Goal: Task Accomplishment & Management: Complete application form

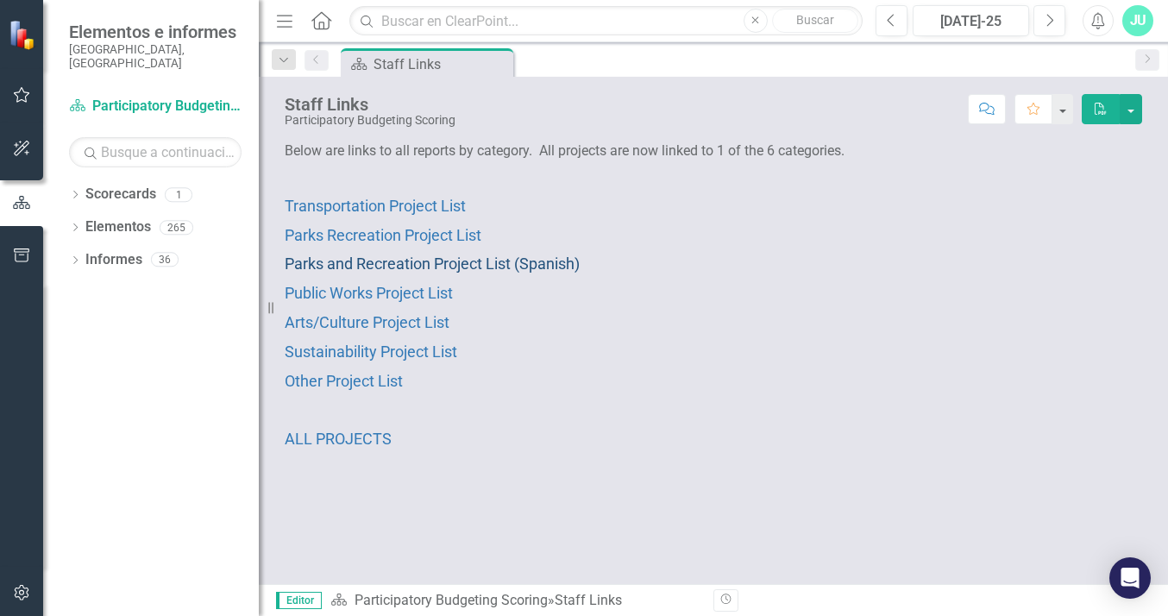
click at [473, 261] on span "Parks and Recreation Project List (Spanish)" at bounding box center [432, 263] width 295 height 18
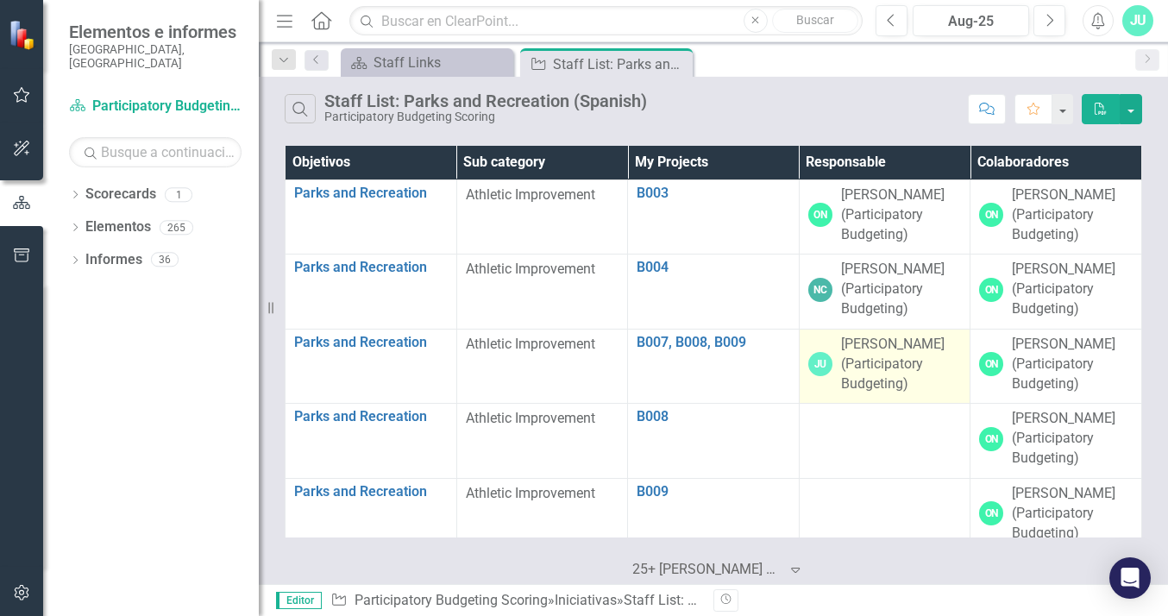
click at [874, 361] on div "[PERSON_NAME] (Participatory Budgeting)" at bounding box center [901, 365] width 121 height 60
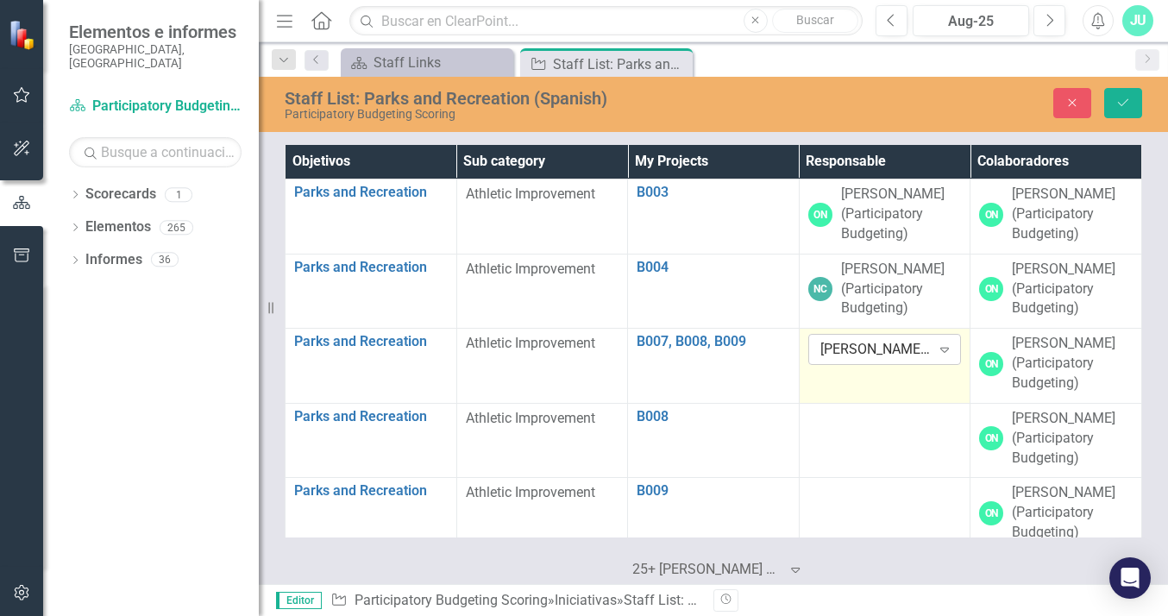
click at [940, 348] on icon at bounding box center [944, 350] width 9 height 5
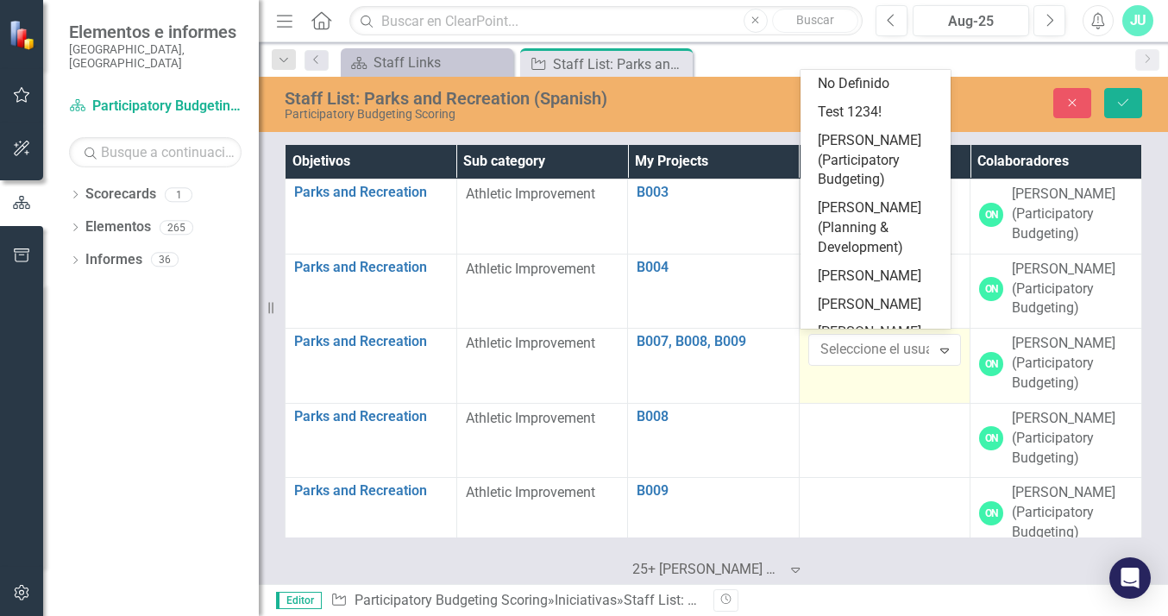
scroll to position [30425, 0]
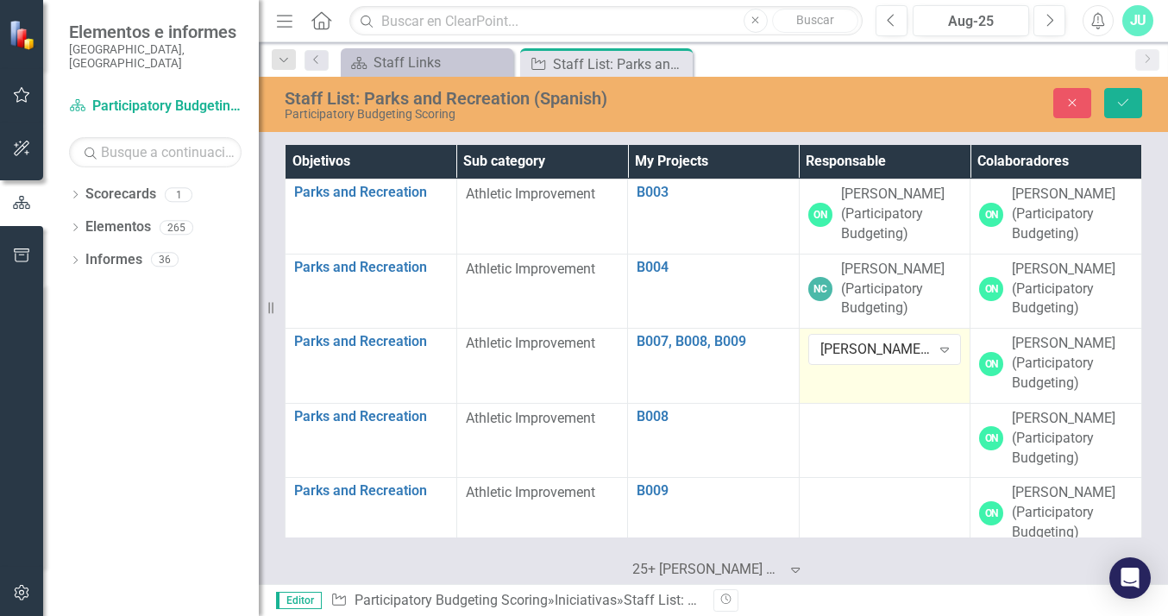
click at [855, 373] on td "[PERSON_NAME] (Participatory Budgeting) Expandir" at bounding box center [885, 366] width 172 height 75
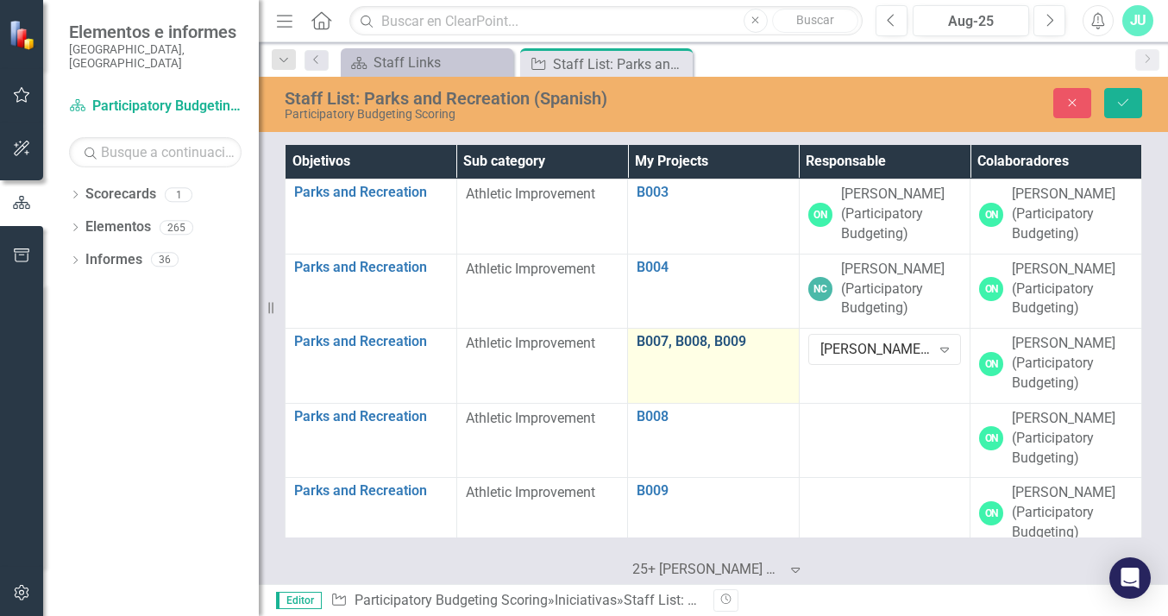
click at [717, 336] on link "B007, B008, B009" at bounding box center [714, 342] width 154 height 16
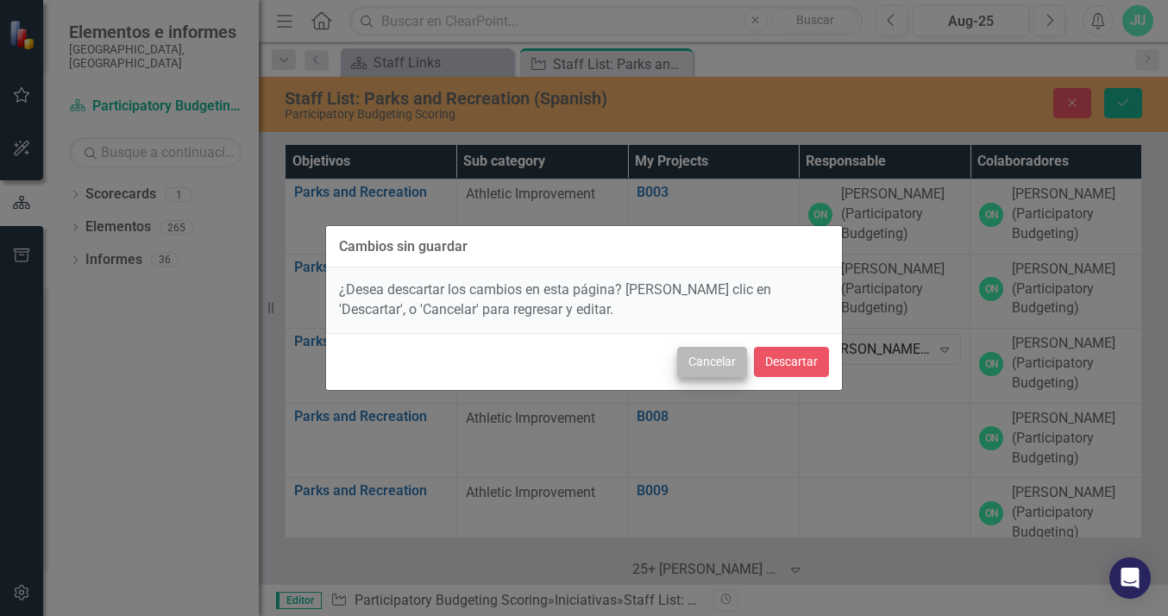
click at [715, 361] on button "Cancelar" at bounding box center [712, 362] width 70 height 30
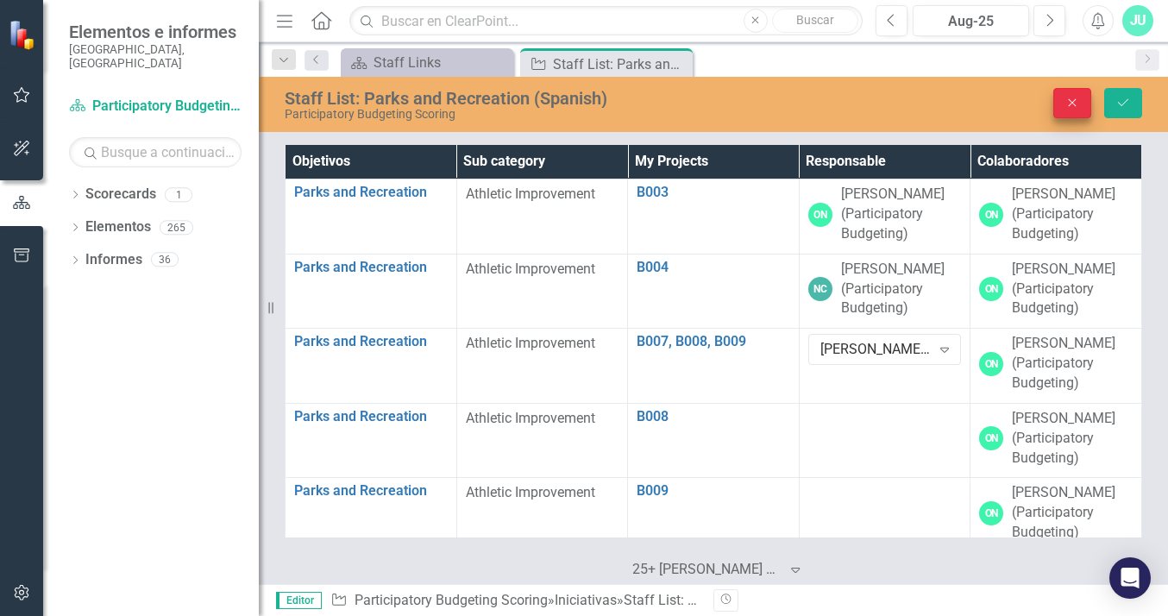
click at [1070, 105] on icon "Cerrar" at bounding box center [1072, 103] width 16 height 12
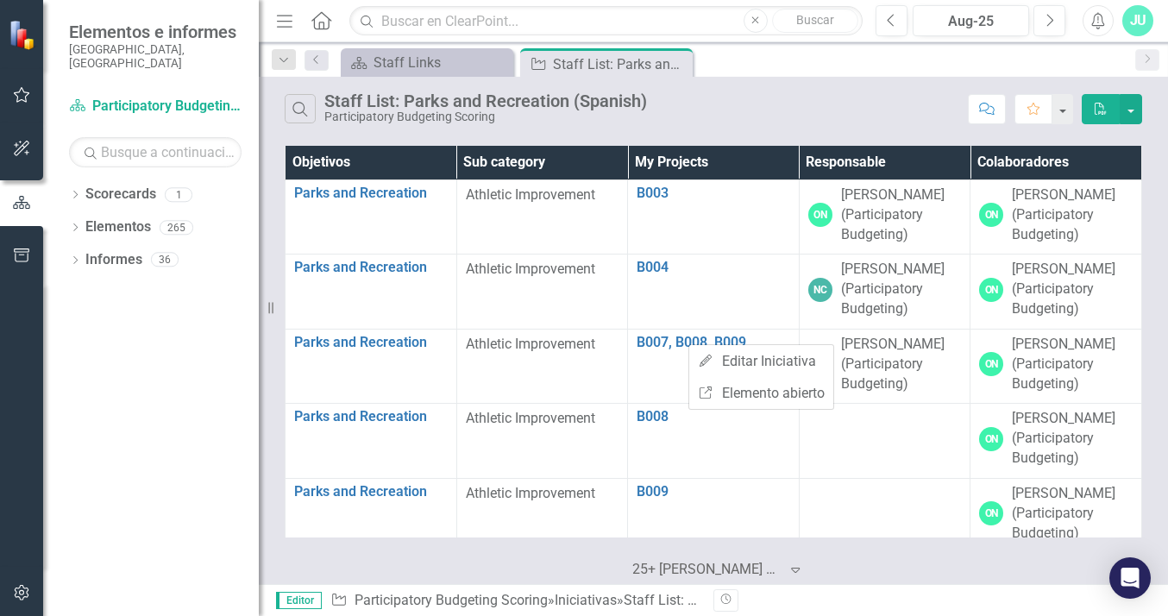
click at [785, 58] on div "Scorecard Staff Links Cerrar Iniciativa Staff List: Parks and Recreation (Spani…" at bounding box center [731, 62] width 789 height 28
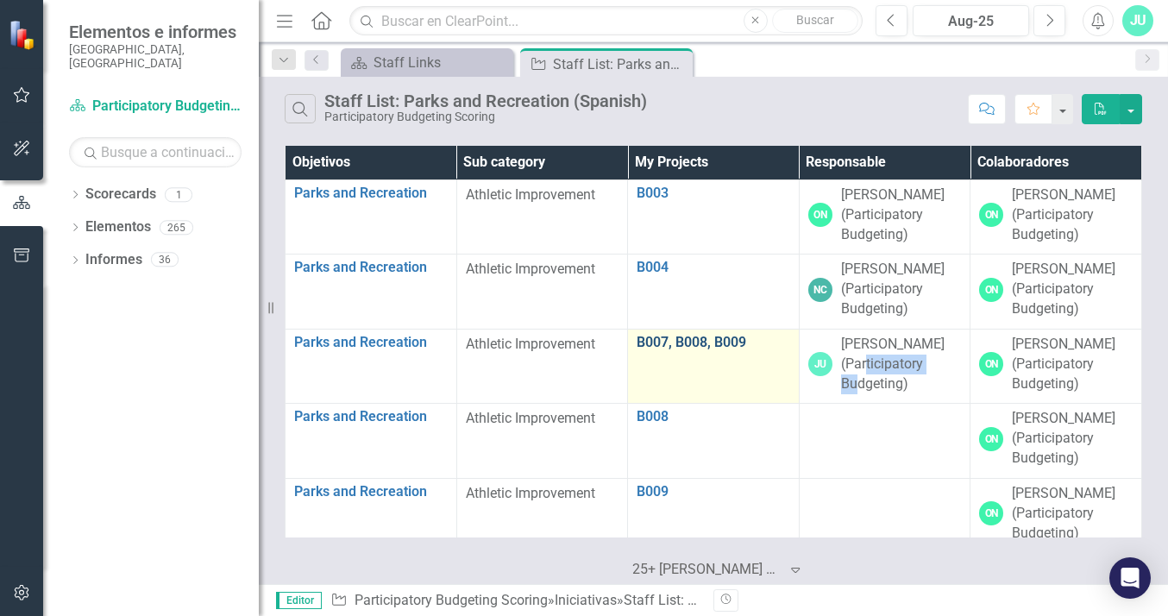
click at [726, 342] on link "B007, B008, B009" at bounding box center [714, 343] width 154 height 16
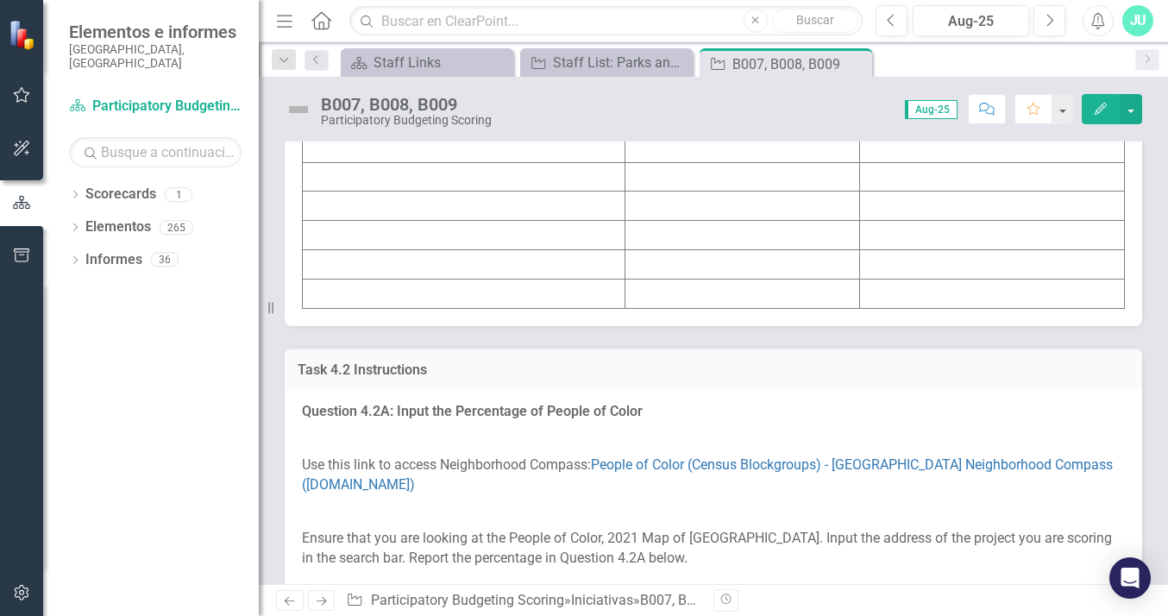
scroll to position [2750, 0]
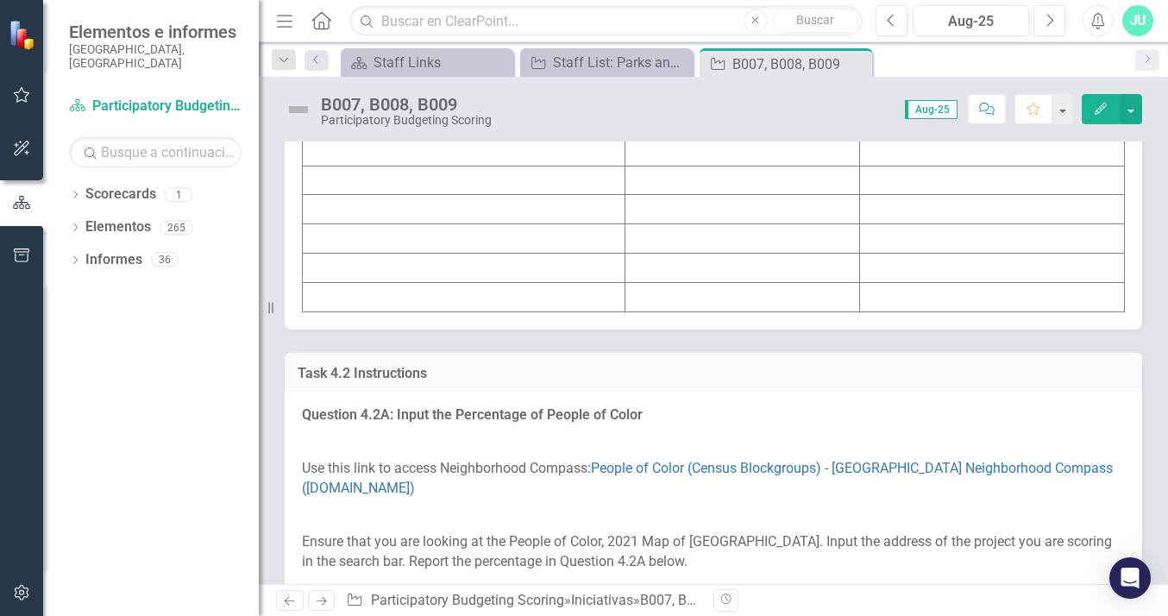
click at [859, 78] on td "69.014" at bounding box center [991, 63] width 265 height 29
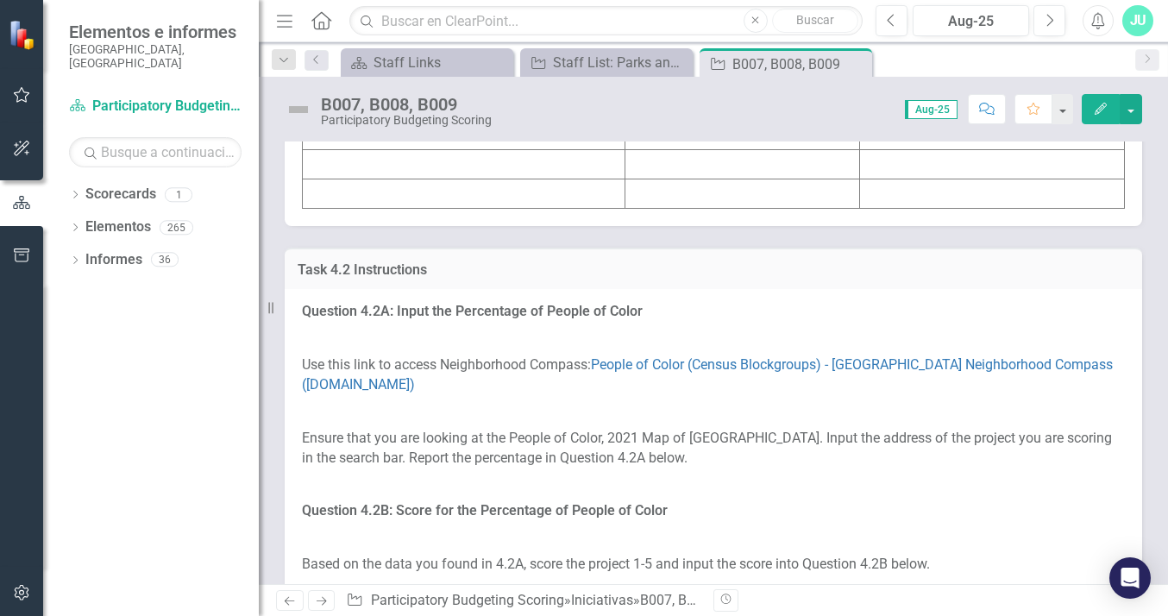
scroll to position [2851, 0]
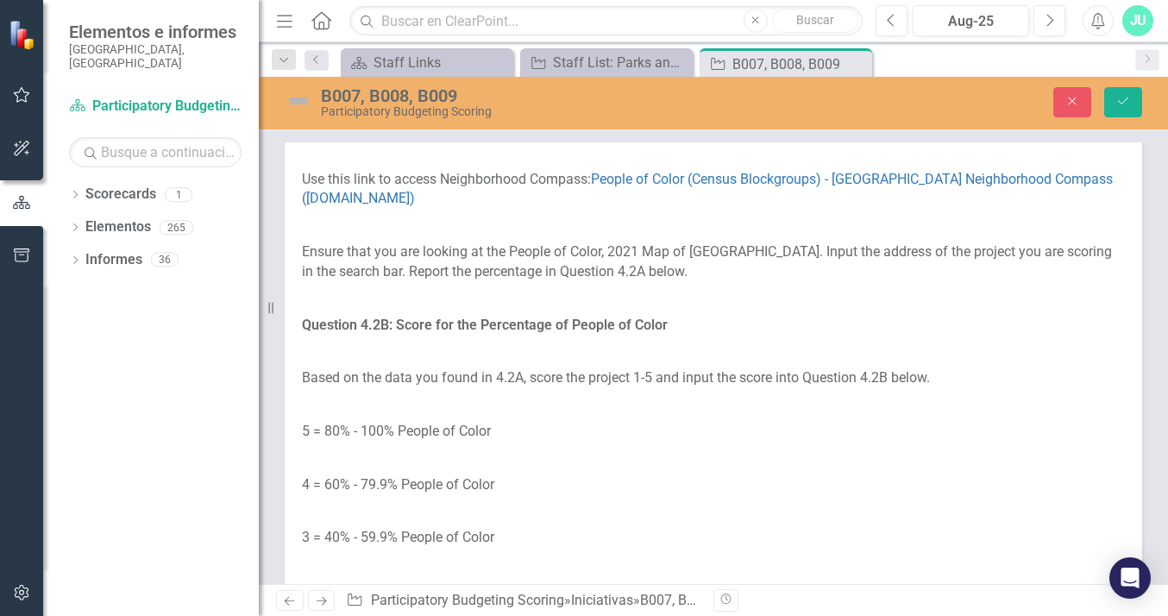
type textarea "<table border="1"> <colgroup> <col> <col> <col> </colgroup> <tbody> <tr> <td><s…"
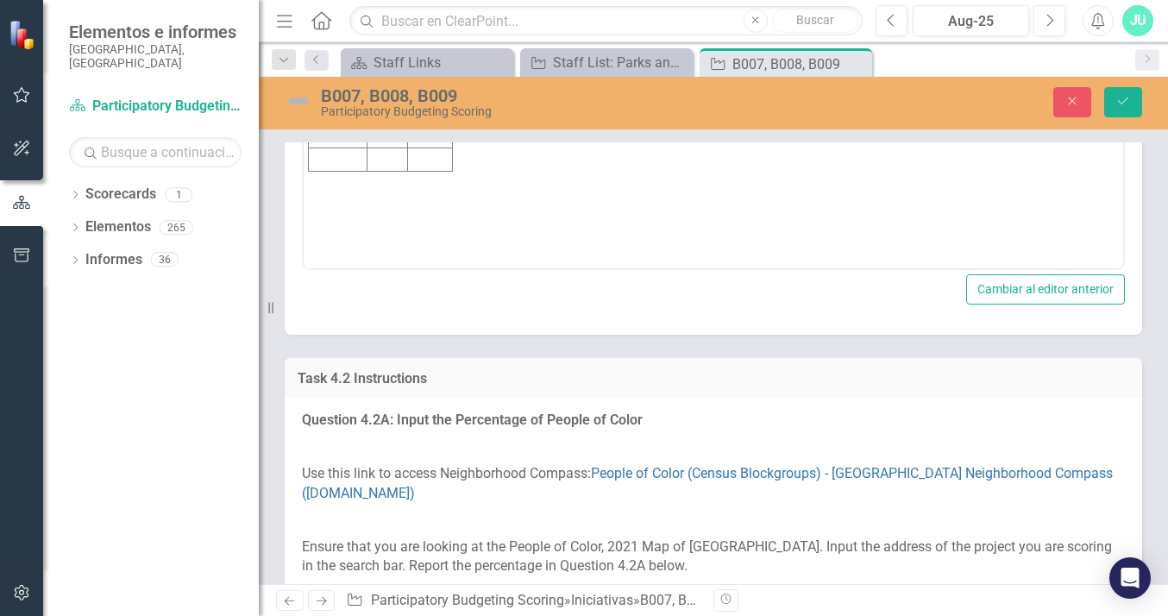
scroll to position [0, 0]
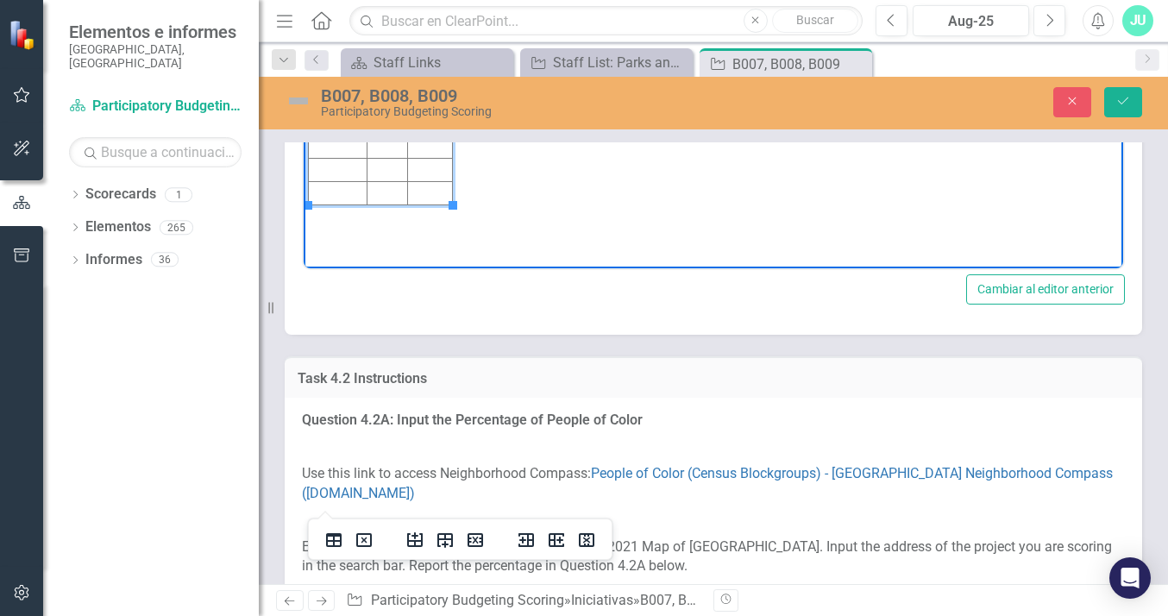
click at [411, 4] on td "69.014" at bounding box center [430, 7] width 45 height 23
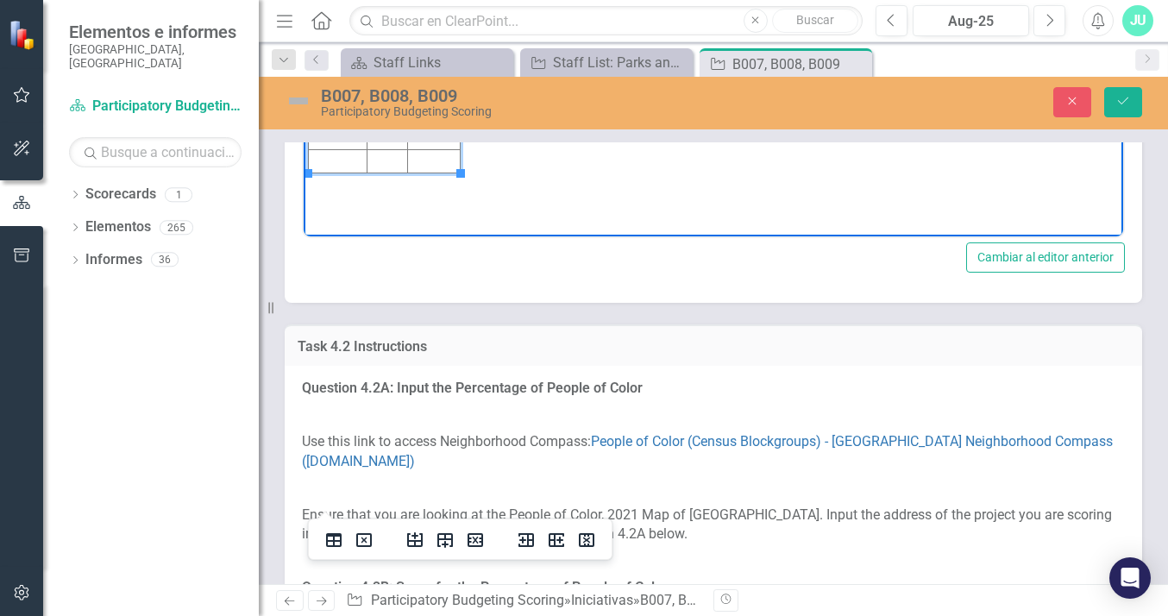
scroll to position [2881, 0]
click at [1123, 101] on icon "Guardar" at bounding box center [1123, 101] width 16 height 12
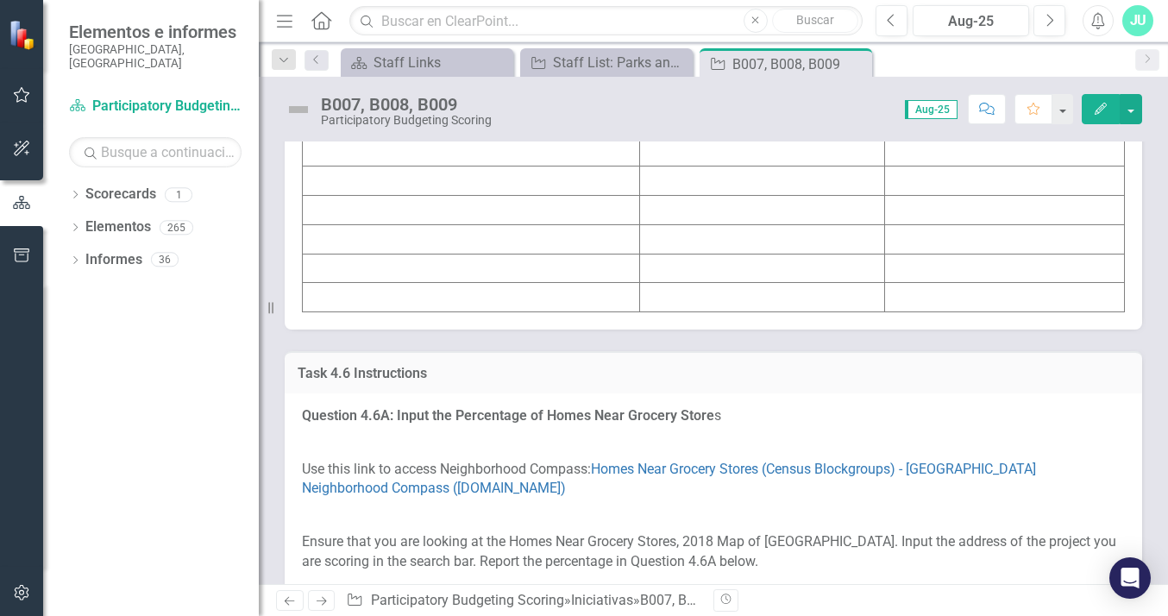
scroll to position [6823, 0]
click at [325, 78] on td at bounding box center [471, 62] width 337 height 29
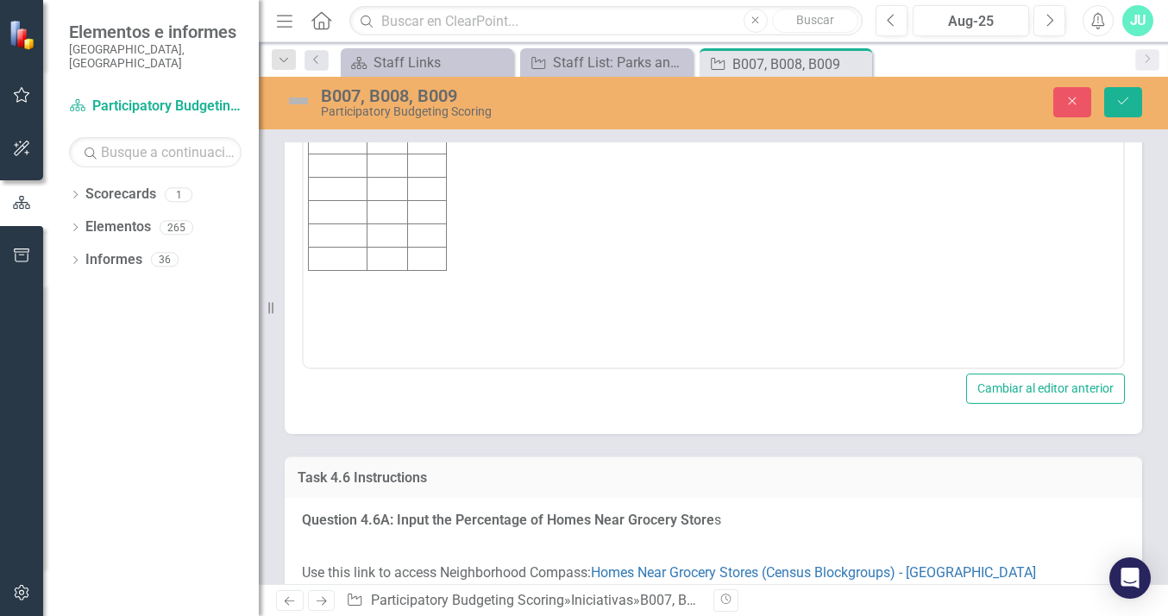
scroll to position [0, 0]
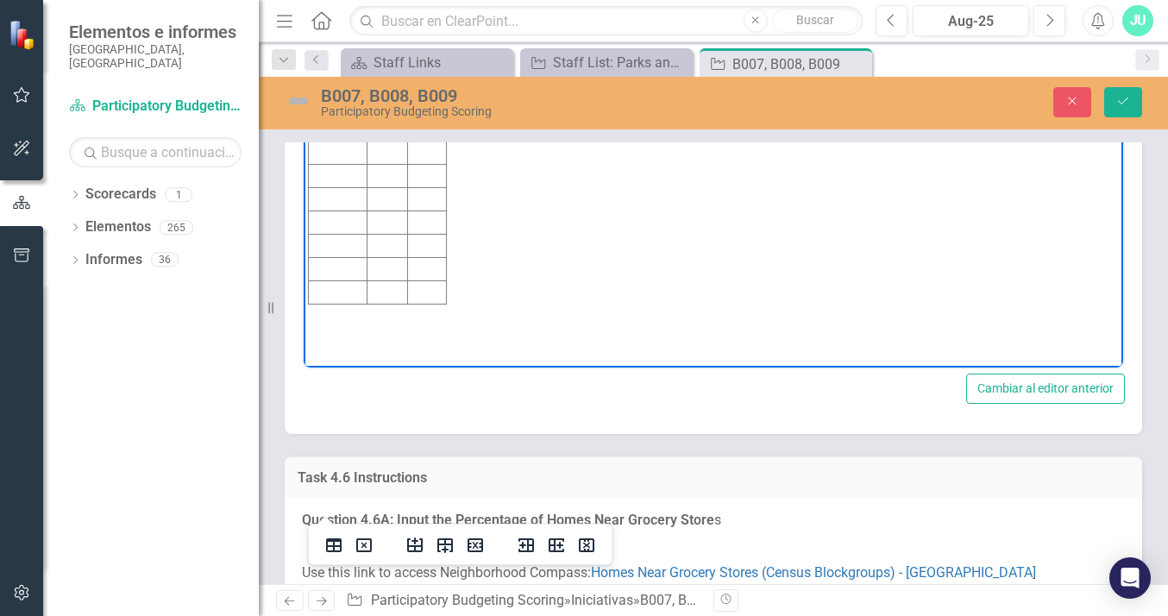
click at [317, 103] on td "Rich Text Area. Press ALT-0 for help." at bounding box center [338, 106] width 59 height 23
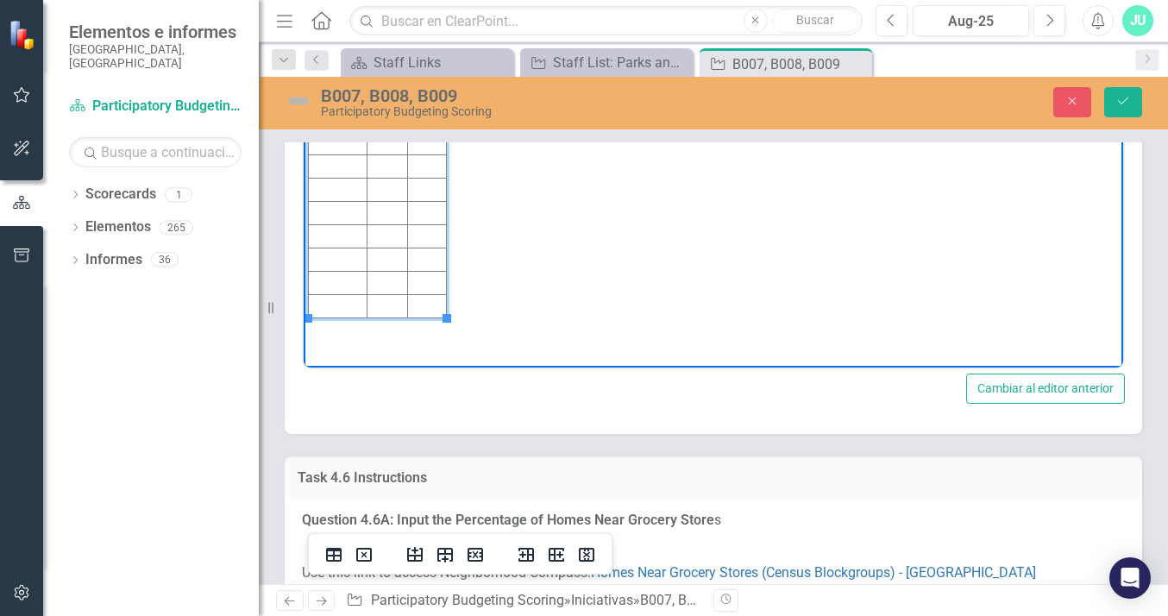
click at [315, 147] on td "Rich Text Area. Press ALT-0 for help." at bounding box center [338, 143] width 59 height 23
click at [317, 170] on td "Rich Text Area. Press ALT-0 for help." at bounding box center [338, 166] width 59 height 23
click at [312, 125] on td "B007" at bounding box center [338, 113] width 59 height 37
click at [312, 124] on td "B007" at bounding box center [338, 113] width 59 height 37
click at [309, 104] on td "B007" at bounding box center [338, 113] width 59 height 37
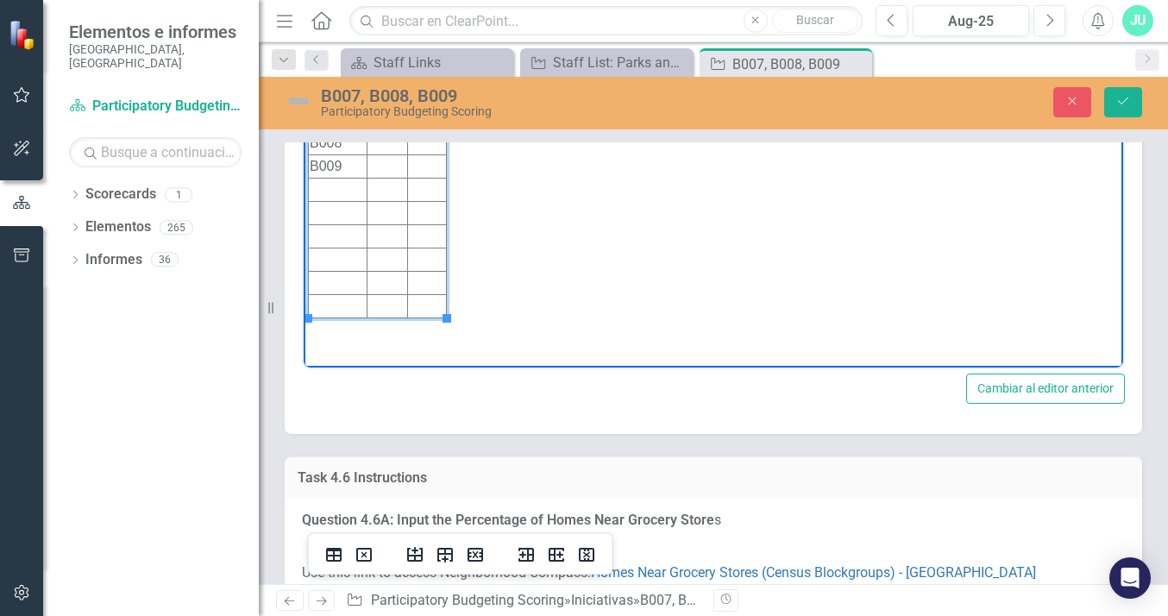
click at [310, 123] on td "B007" at bounding box center [338, 113] width 59 height 37
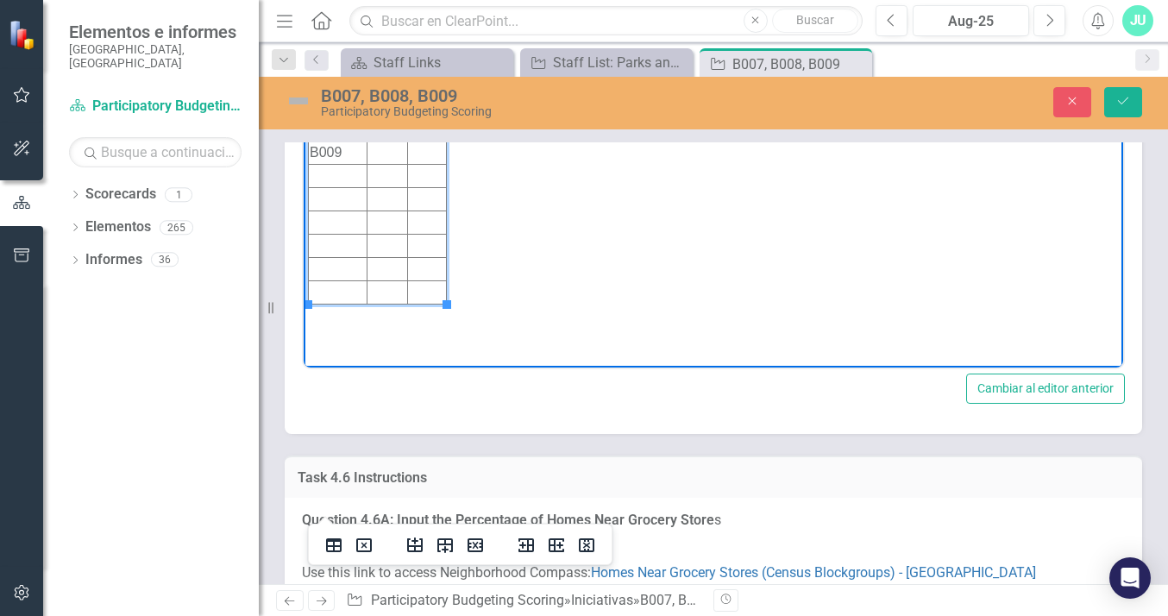
click at [384, 104] on td "Rich Text Area. Press ALT-0 for help." at bounding box center [387, 106] width 41 height 23
click at [418, 107] on td "Rich Text Area. Press ALT-0 for help." at bounding box center [427, 106] width 39 height 23
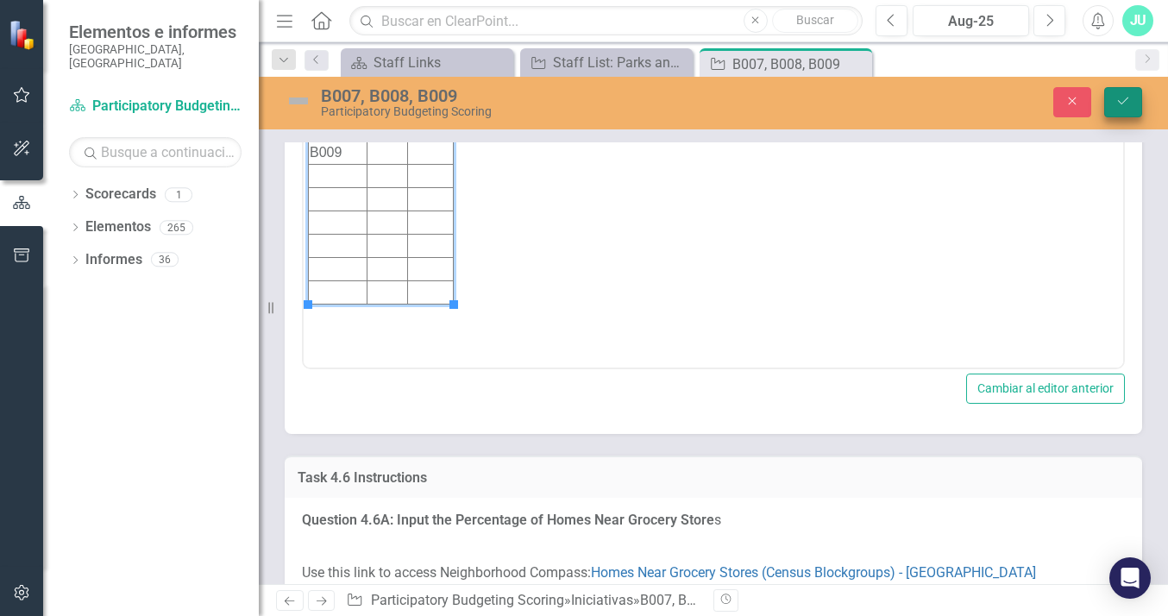
click at [1126, 100] on icon "Guardar" at bounding box center [1123, 101] width 16 height 12
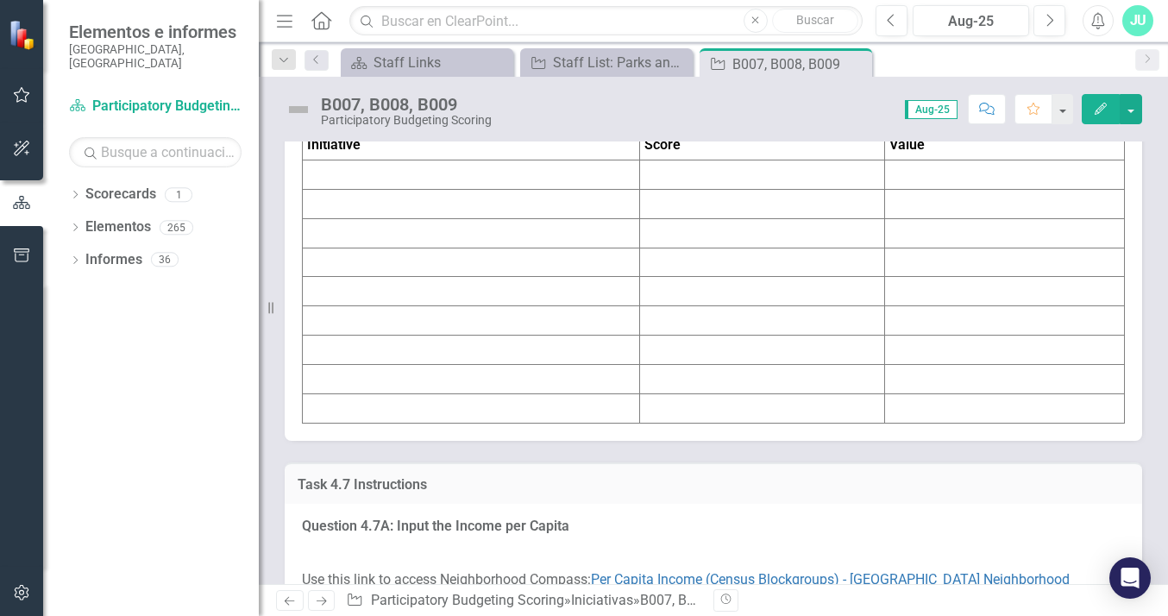
scroll to position [7732, 0]
click at [326, 186] on td at bounding box center [471, 171] width 337 height 29
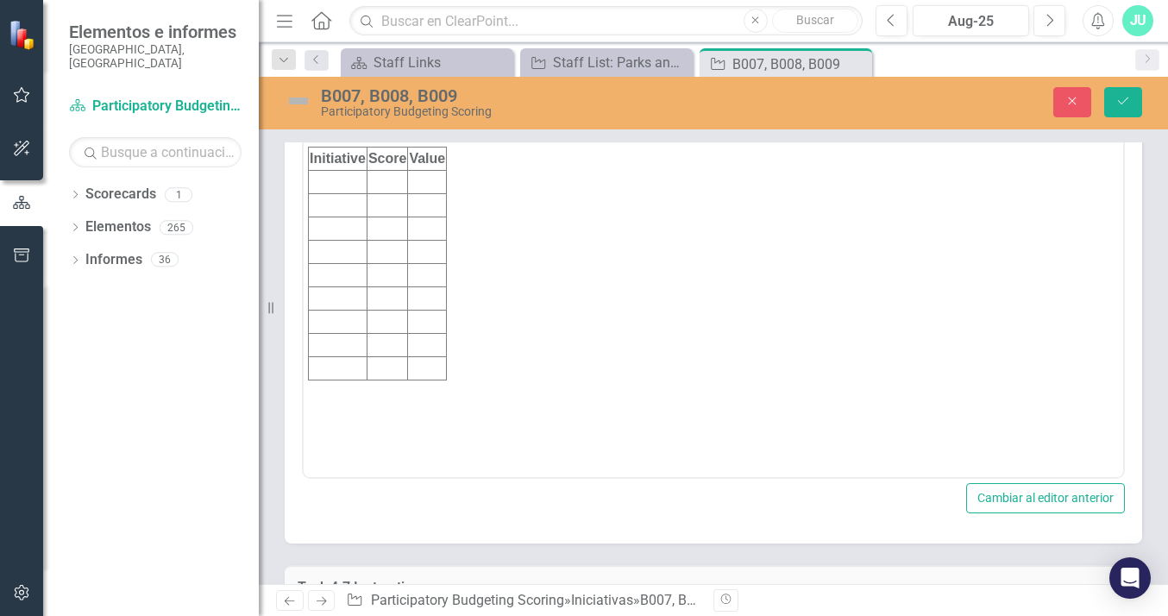
scroll to position [0, 0]
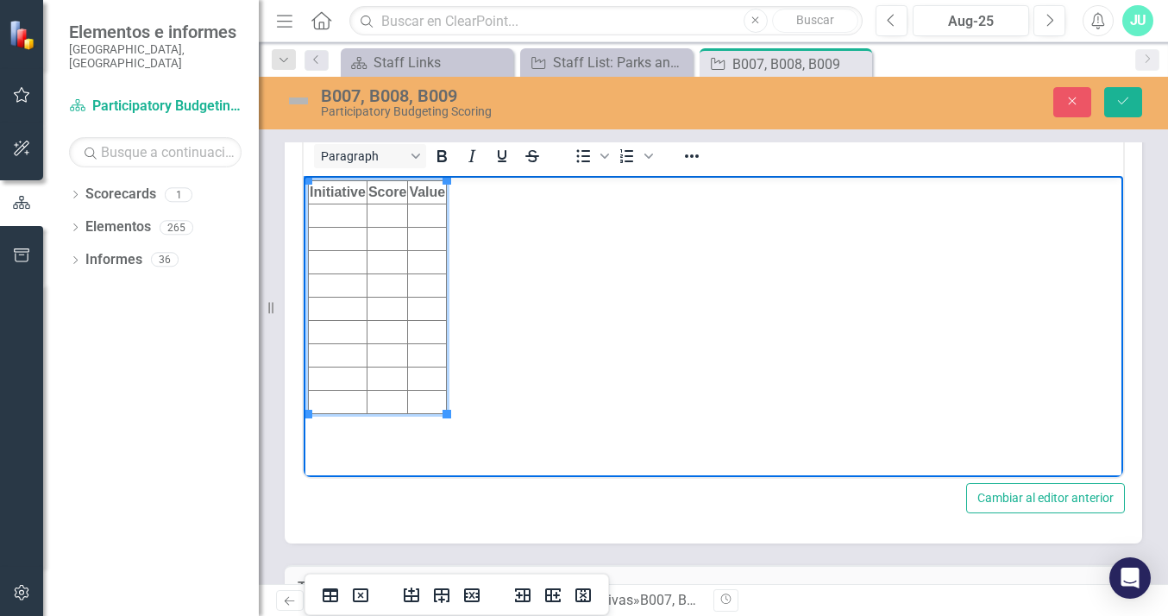
click at [320, 215] on td "Rich Text Area. Press ALT-0 for help." at bounding box center [338, 215] width 59 height 23
click at [320, 244] on td "Rich Text Area. Press ALT-0 for help." at bounding box center [338, 238] width 59 height 23
click at [317, 262] on td "Rich Text Area. Press ALT-0 for help." at bounding box center [338, 261] width 59 height 23
click at [383, 215] on td "Rich Text Area. Press ALT-0 for help." at bounding box center [387, 215] width 41 height 23
click at [417, 215] on td "Rich Text Area. Press ALT-0 for help." at bounding box center [427, 215] width 39 height 23
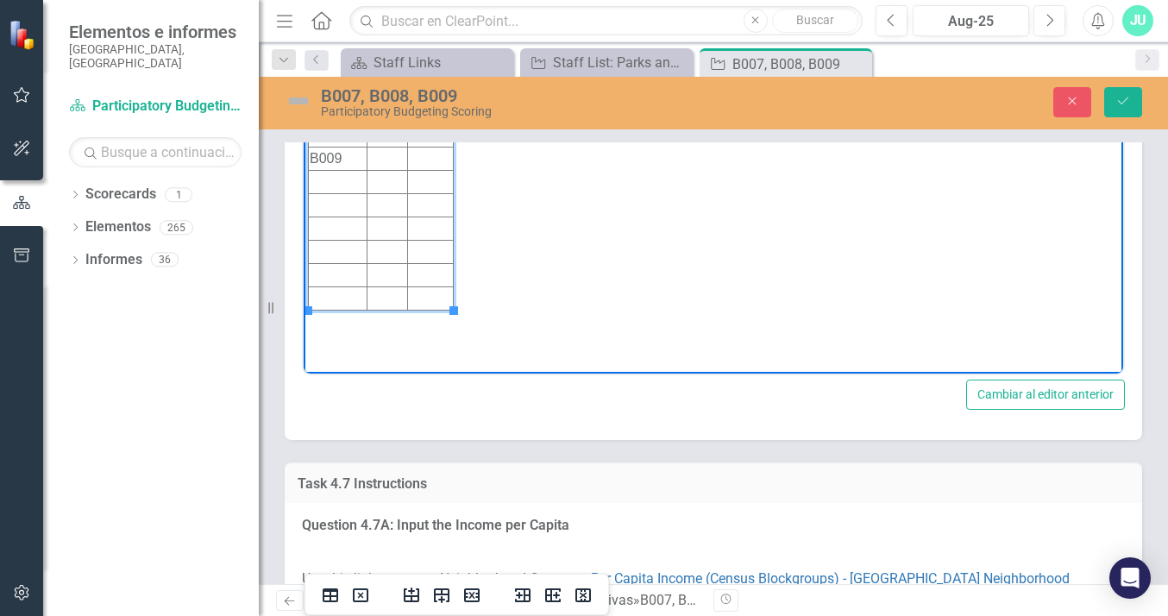
scroll to position [7847, 0]
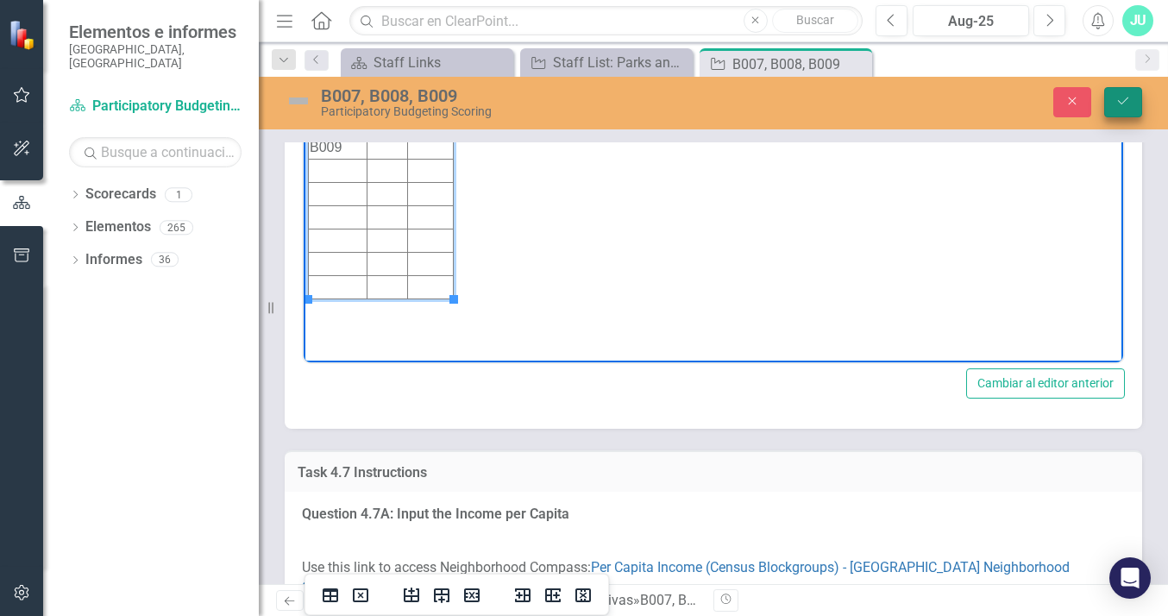
click at [1119, 104] on icon "Guardar" at bounding box center [1123, 101] width 16 height 12
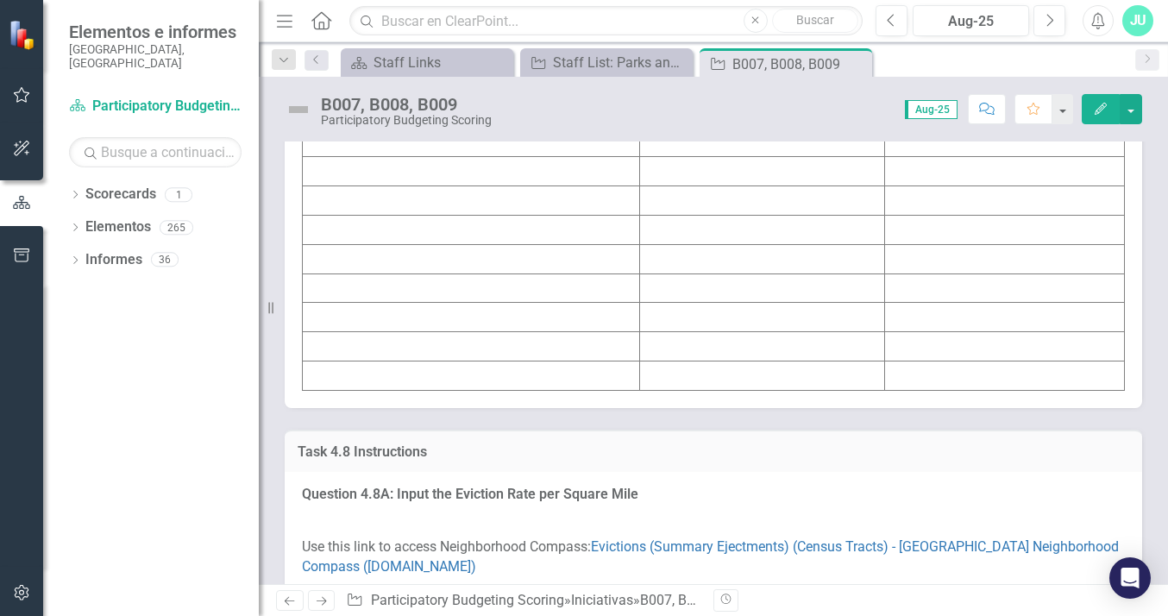
scroll to position [8784, 0]
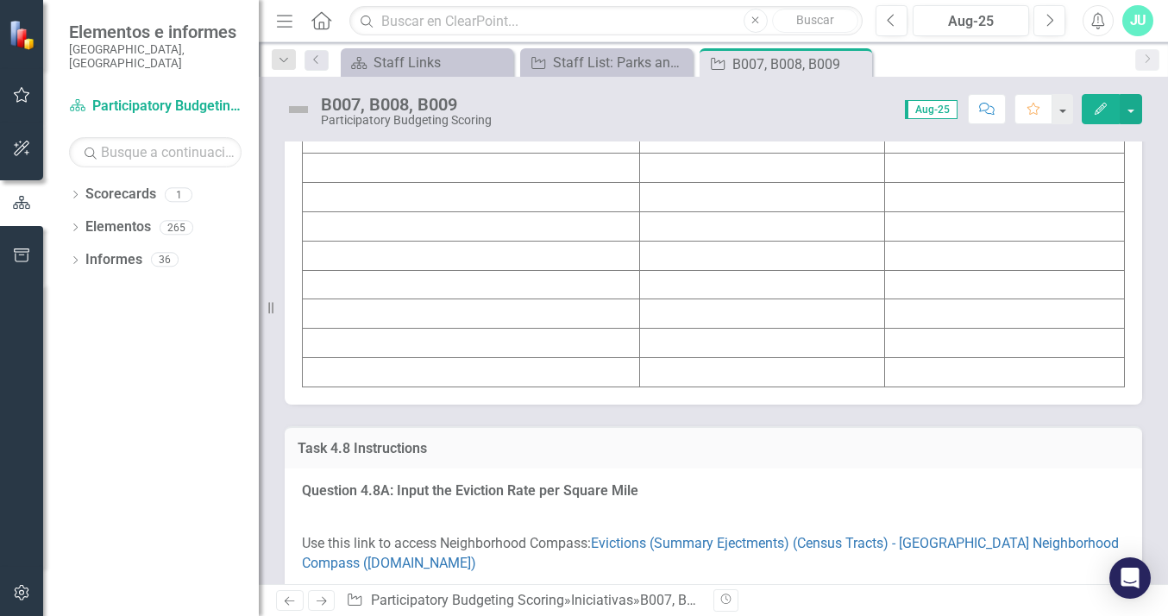
click at [320, 154] on td at bounding box center [471, 138] width 337 height 29
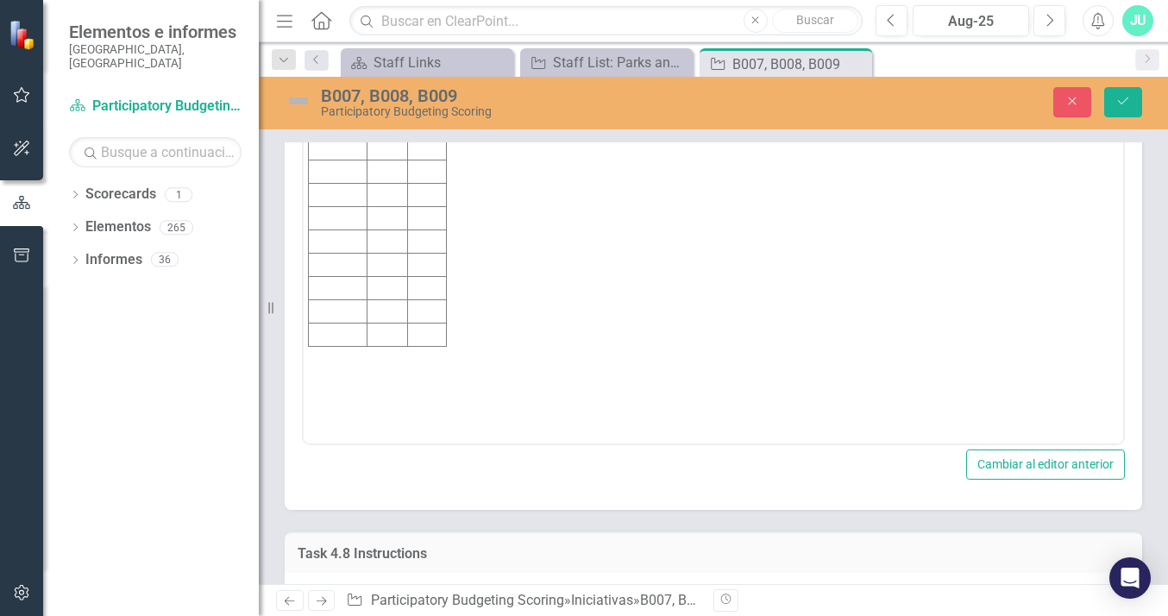
scroll to position [0, 0]
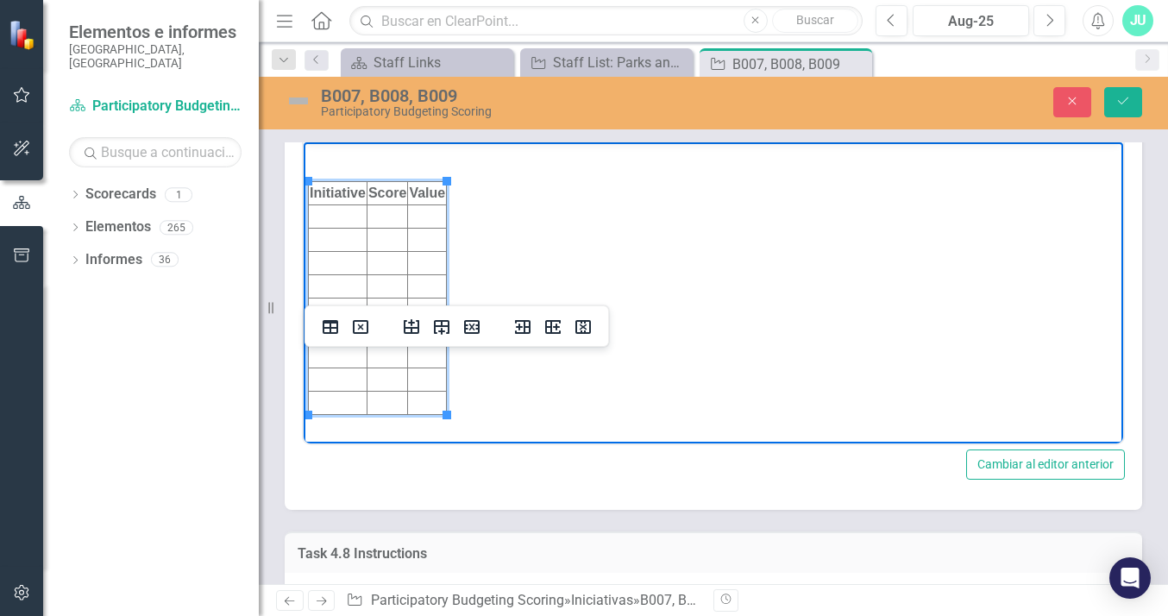
click at [322, 217] on td "Rich Text Area. Press ALT-0 for help." at bounding box center [338, 215] width 59 height 23
click at [319, 243] on td "Rich Text Area. Press ALT-0 for help." at bounding box center [338, 239] width 59 height 23
click at [317, 259] on td "Rich Text Area. Press ALT-0 for help." at bounding box center [338, 262] width 59 height 23
click at [377, 217] on td "Rich Text Area. Press ALT-0 for help." at bounding box center [387, 215] width 41 height 23
click at [422, 221] on td "Rich Text Area. Press ALT-0 for help." at bounding box center [427, 215] width 39 height 23
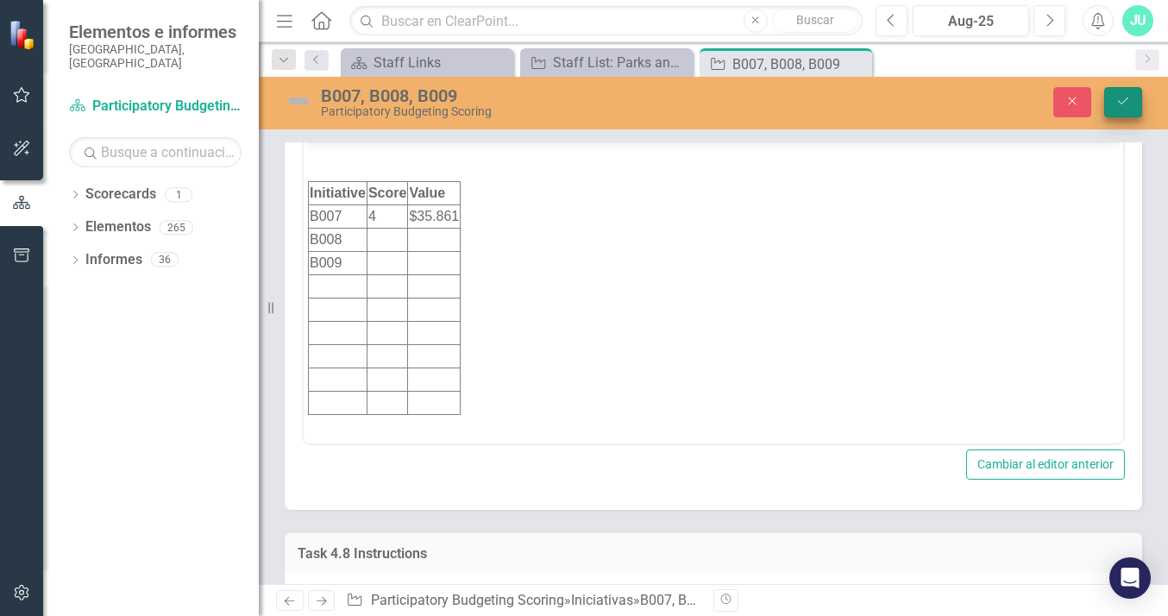
click at [1115, 114] on button "Guardar" at bounding box center [1123, 102] width 38 height 30
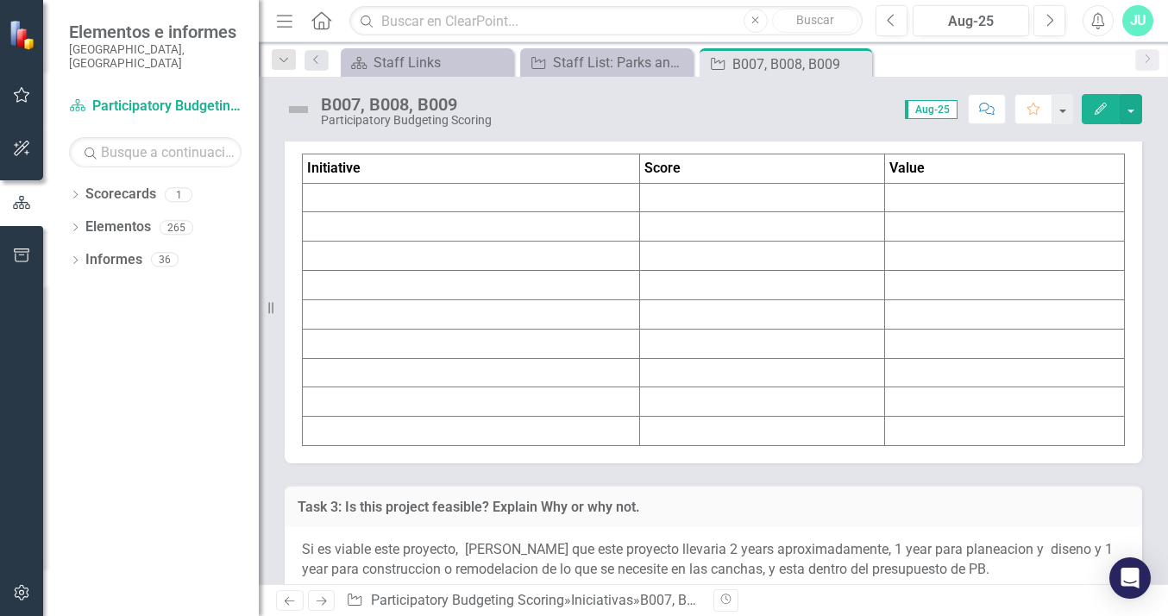
scroll to position [9766, 0]
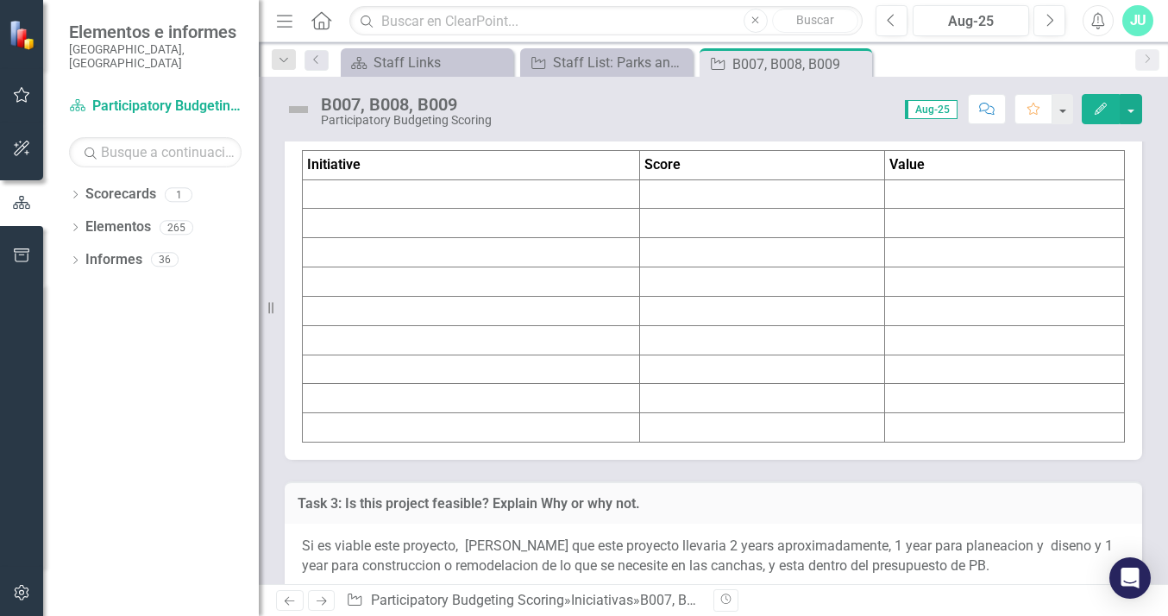
click at [320, 209] on td at bounding box center [471, 193] width 337 height 29
click at [318, 209] on td at bounding box center [471, 193] width 337 height 29
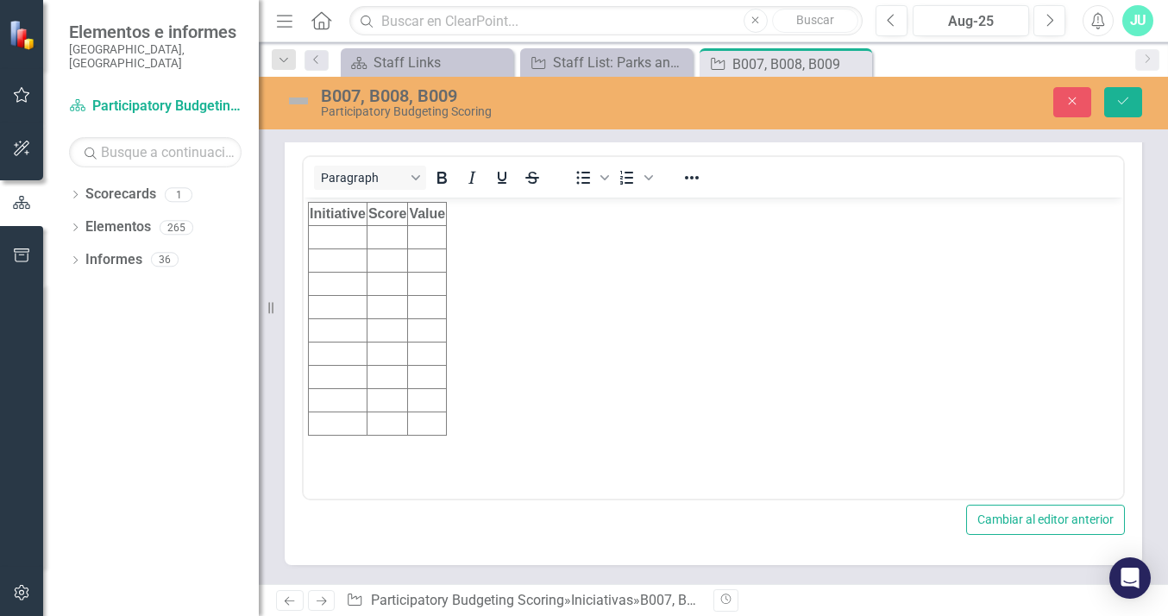
scroll to position [0, 0]
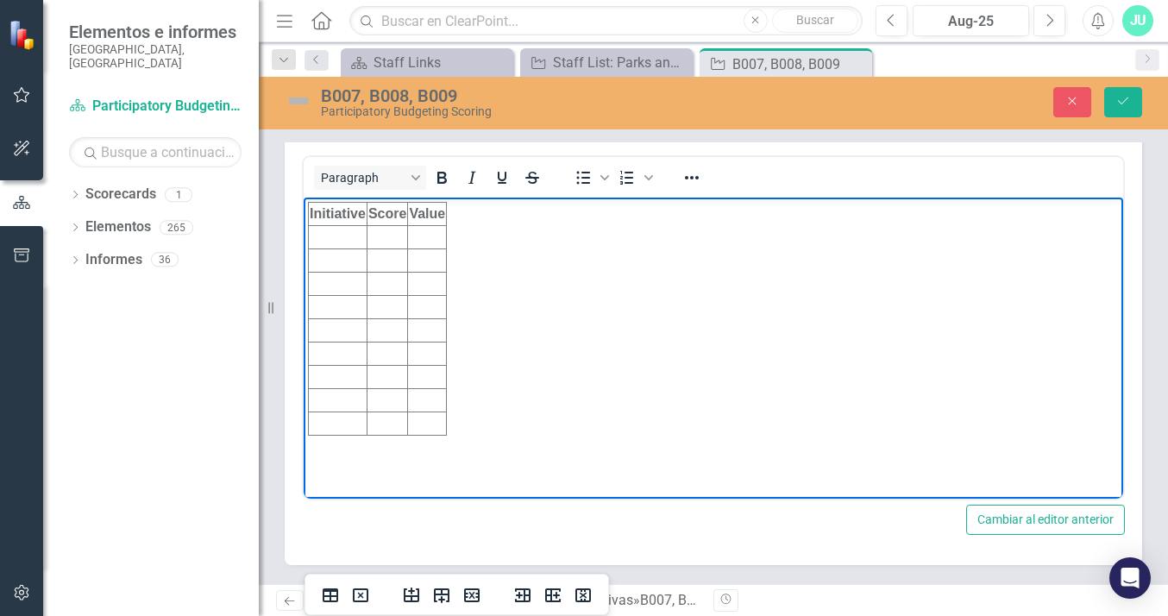
click at [322, 239] on td "Rich Text Area. Press ALT-0 for help." at bounding box center [338, 237] width 59 height 23
click at [323, 265] on td "Rich Text Area. Press ALT-0 for help." at bounding box center [338, 260] width 59 height 23
click at [328, 291] on td "Rich Text Area. Press ALT-0 for help." at bounding box center [338, 284] width 59 height 23
click at [385, 238] on td "Rich Text Area. Press ALT-0 for help." at bounding box center [387, 237] width 41 height 23
click at [421, 236] on td "Rich Text Area. Press ALT-0 for help." at bounding box center [427, 237] width 39 height 23
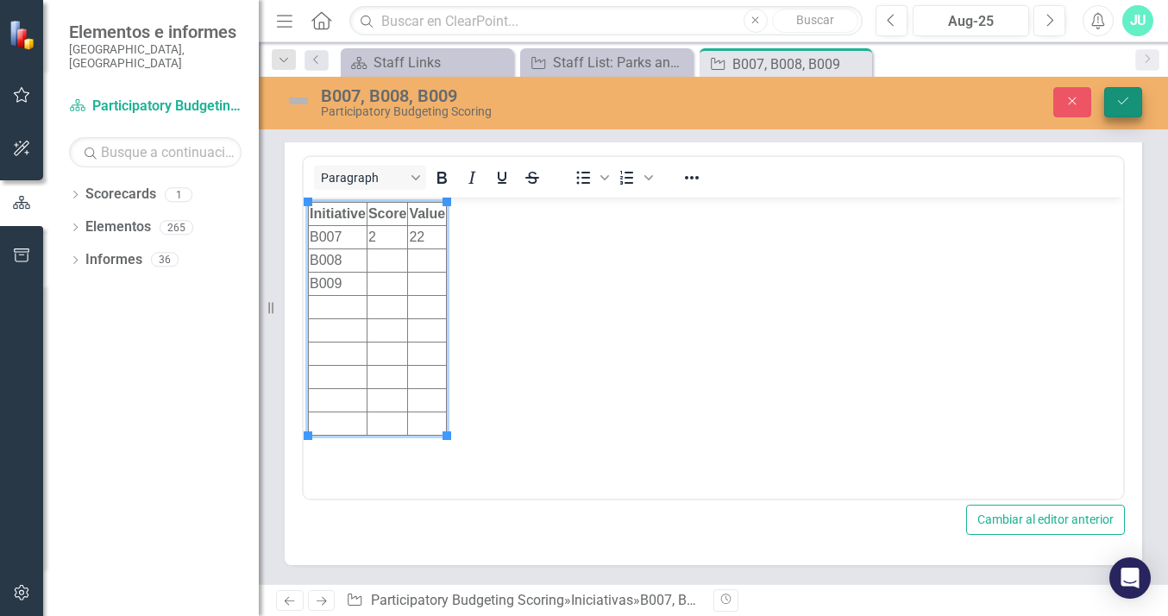
click at [1124, 104] on icon "Guardar" at bounding box center [1123, 101] width 16 height 12
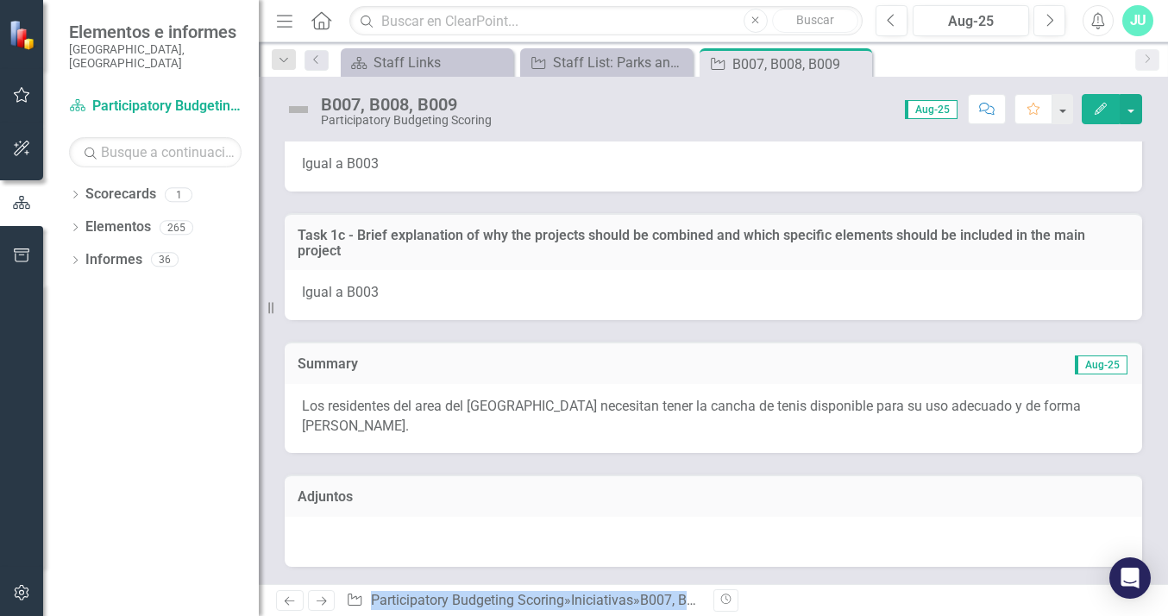
scroll to position [11571, 0]
drag, startPoint x: 1152, startPoint y: 508, endPoint x: 1154, endPoint y: 615, distance: 107.0
click at [1154, 613] on div "Menú Inicio Búsqueda Cerrar Buscar Anterior Aug-25 Próximo Alertas JU Usuario E…" at bounding box center [713, 308] width 909 height 616
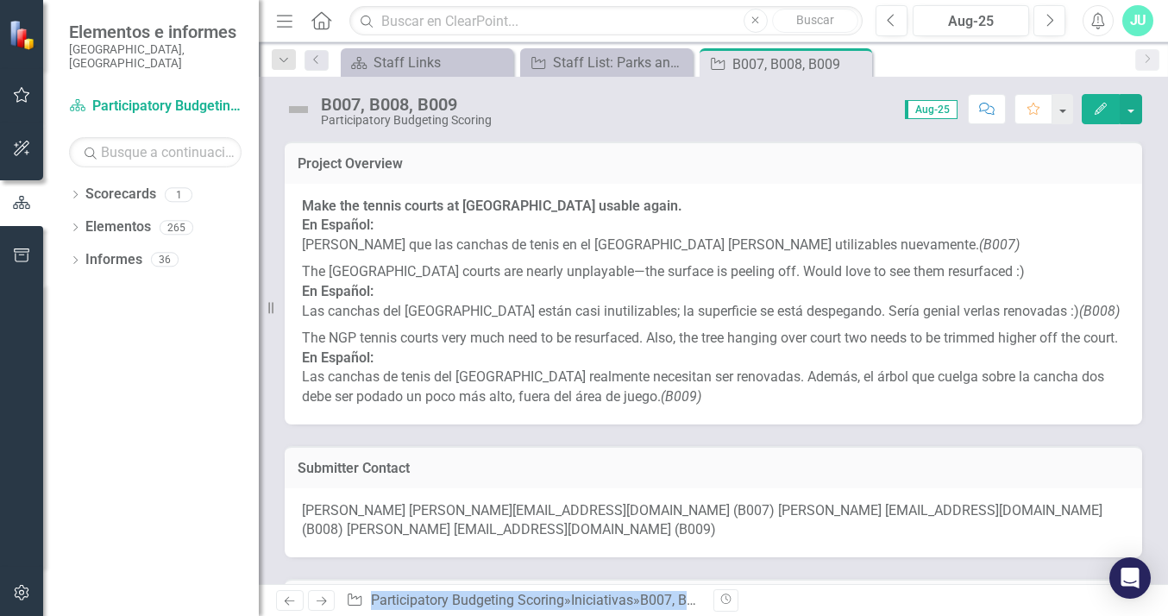
scroll to position [0, 0]
click at [1136, 21] on div "JU" at bounding box center [1137, 20] width 31 height 31
